Goal: Information Seeking & Learning: Learn about a topic

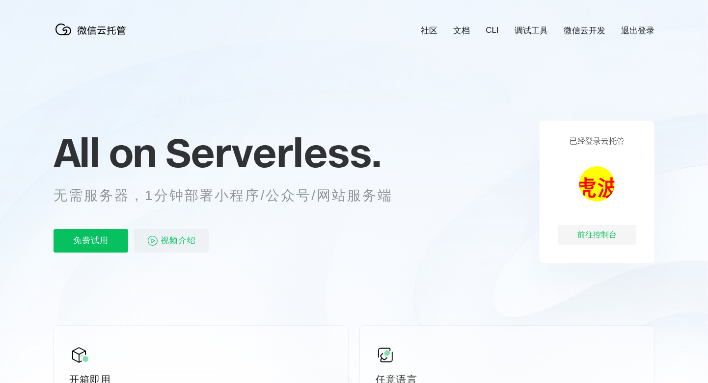
scroll to position [0, 1745]
click at [598, 29] on link "微信云开发" at bounding box center [584, 30] width 42 height 11
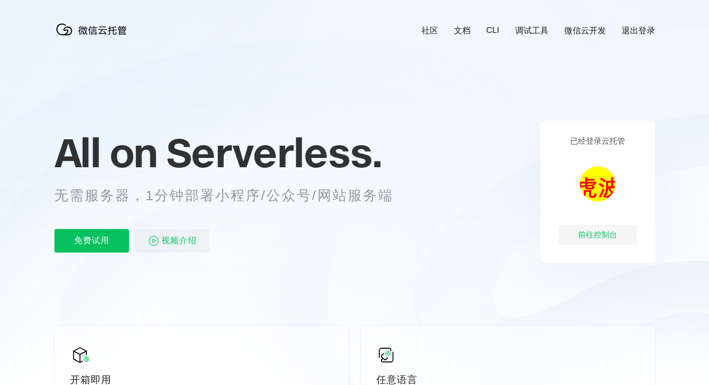
scroll to position [0, 1736]
